Goal: Task Accomplishment & Management: Use online tool/utility

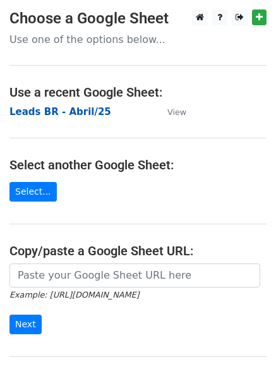
click at [68, 113] on strong "Leads BR - Abril/25" at bounding box center [60, 111] width 102 height 11
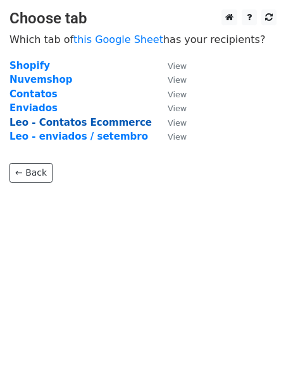
click at [54, 121] on strong "Leo - Contatos Ecommerce" at bounding box center [80, 122] width 142 height 11
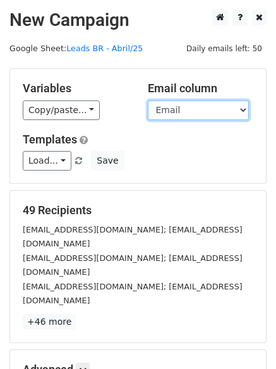
click at [184, 109] on select "Loja Email Nome Cargo Linkedin Contato Linkedin" at bounding box center [198, 111] width 101 height 20
click at [148, 101] on select "Loja Email Nome Cargo Linkedin Contato Linkedin" at bounding box center [198, 111] width 101 height 20
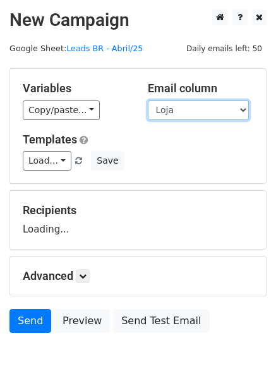
click at [202, 113] on select "Loja Email Nome Cargo Linkedin Contato Linkedin" at bounding box center [198, 111] width 101 height 20
click at [148, 101] on select "Loja Email Nome Cargo Linkedin Contato Linkedin" at bounding box center [198, 111] width 101 height 20
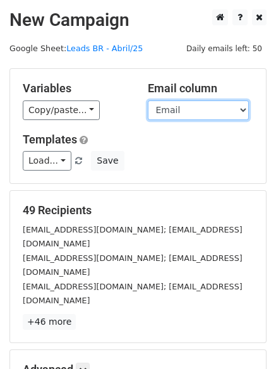
click at [206, 109] on select "Loja Email Nome Cargo Linkedin Contato Linkedin" at bounding box center [198, 111] width 101 height 20
click at [148, 101] on select "Loja Email Nome Cargo Linkedin Contato Linkedin" at bounding box center [198, 111] width 101 height 20
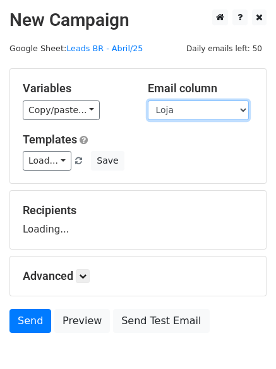
click at [208, 113] on select "Loja Email Nome Cargo Linkedin Contato Linkedin" at bounding box center [198, 111] width 101 height 20
select select "Email"
click at [148, 101] on select "Loja Email Nome Cargo Linkedin Contato Linkedin" at bounding box center [198, 111] width 101 height 20
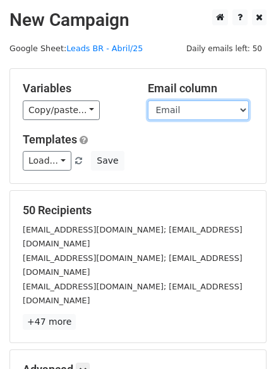
scroll to position [122, 0]
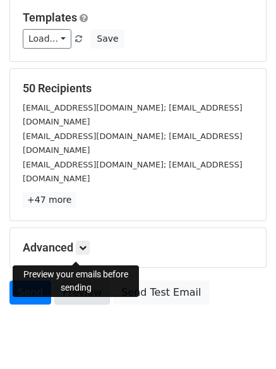
click at [82, 281] on link "Preview" at bounding box center [82, 293] width 56 height 24
click at [32, 281] on link "Send" at bounding box center [30, 293] width 42 height 24
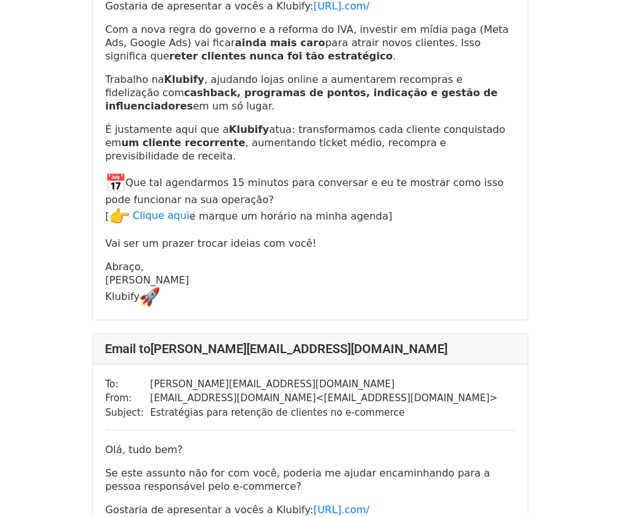
scroll to position [1897, 0]
